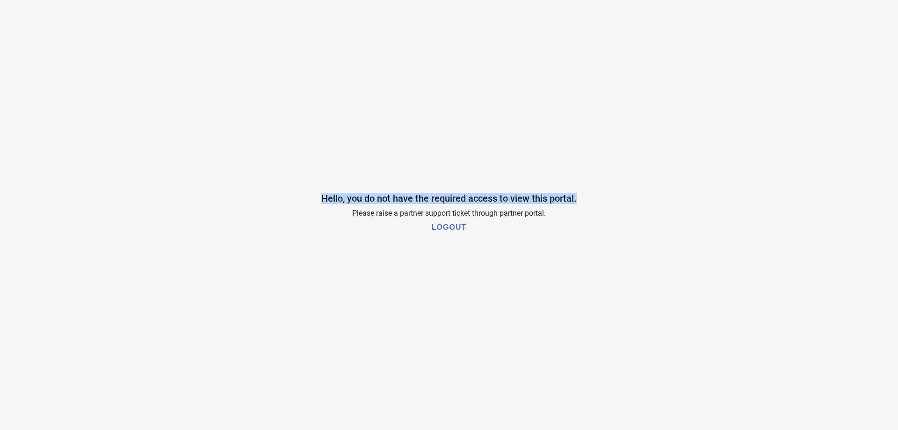
drag, startPoint x: 291, startPoint y: 196, endPoint x: 370, endPoint y: 195, distance: 78.6
click at [646, 190] on div "Hello, you do not have the required access to view this portal. Please raise a …" at bounding box center [449, 215] width 898 height 430
click at [441, 198] on span "Hello, you do not have the required access to view this portal." at bounding box center [448, 198] width 255 height 11
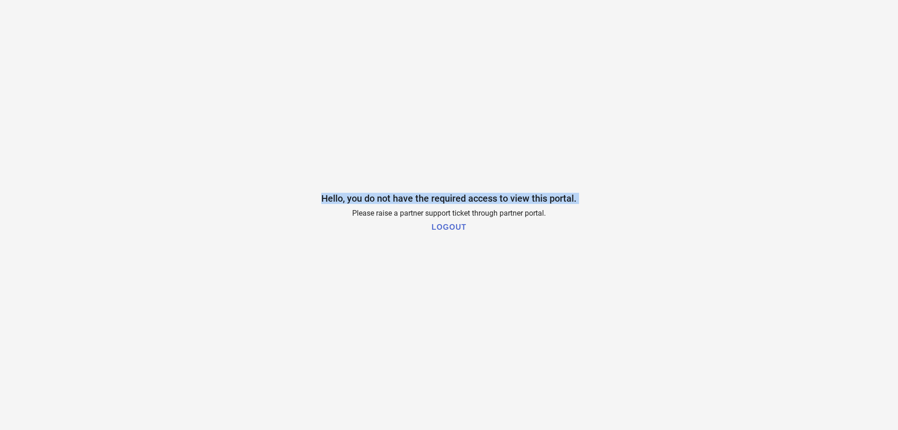
click at [441, 198] on span "Hello, you do not have the required access to view this portal." at bounding box center [448, 198] width 255 height 11
click at [415, 225] on div "Hello, you do not have the required access to view this portal. Please raise a …" at bounding box center [449, 215] width 898 height 430
